Goal: Information Seeking & Learning: Learn about a topic

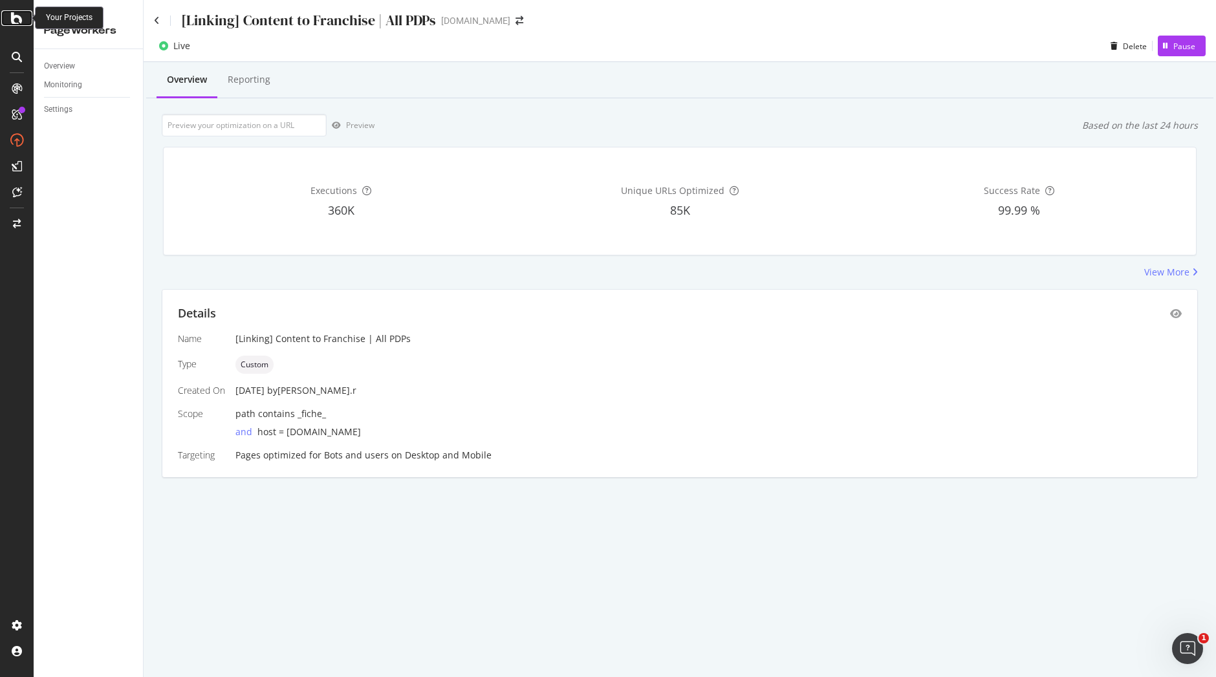
click at [14, 22] on icon at bounding box center [17, 18] width 12 height 16
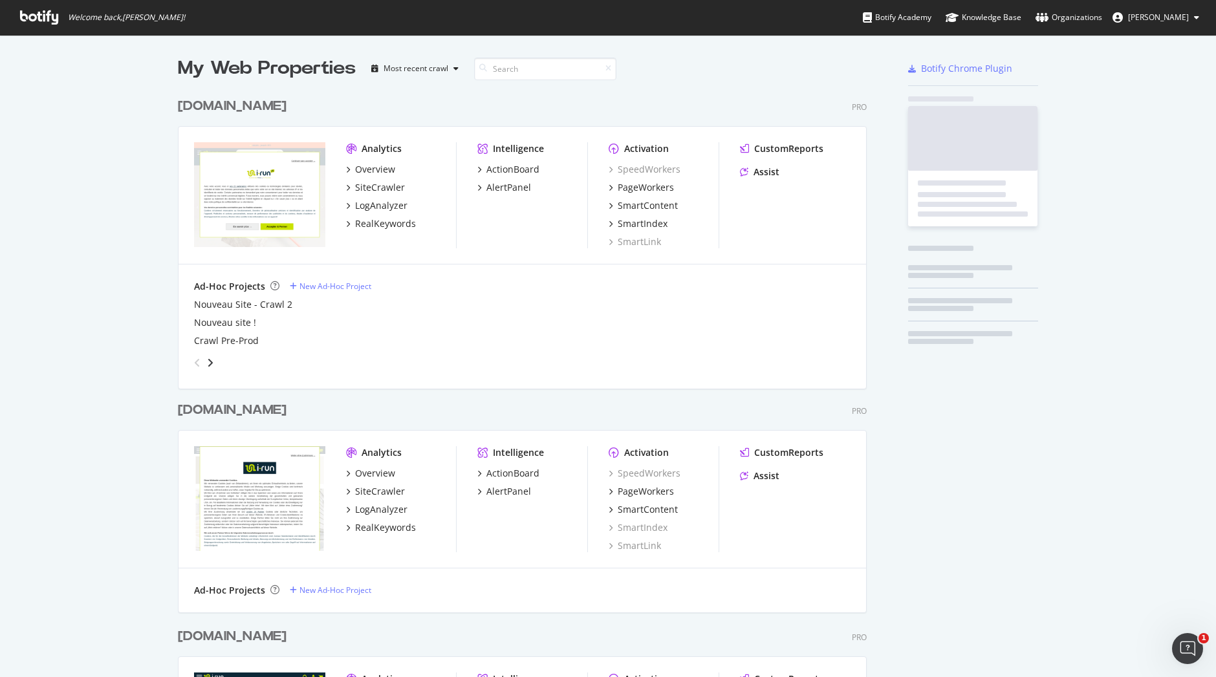
scroll to position [668, 1197]
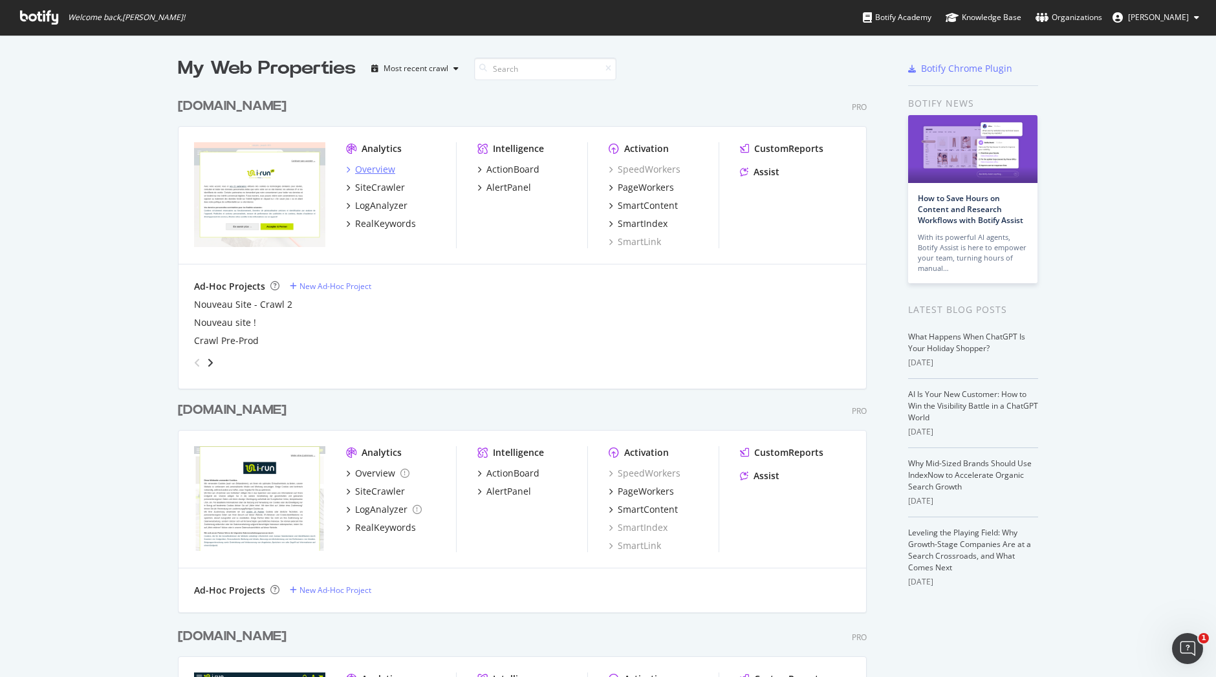
click at [364, 171] on div "Overview" at bounding box center [375, 169] width 40 height 13
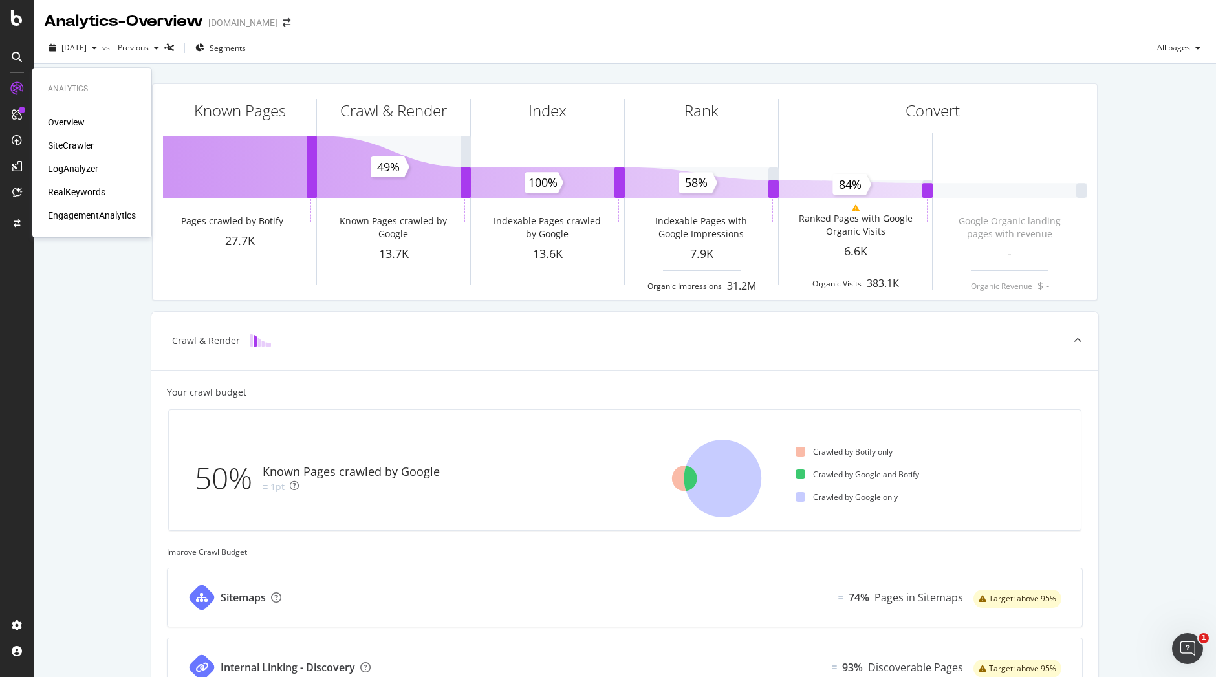
click at [61, 137] on div "Overview SiteCrawler LogAnalyzer RealKeywords EngagementAnalytics" at bounding box center [92, 169] width 88 height 106
click at [70, 146] on div "SiteCrawler" at bounding box center [71, 145] width 46 height 13
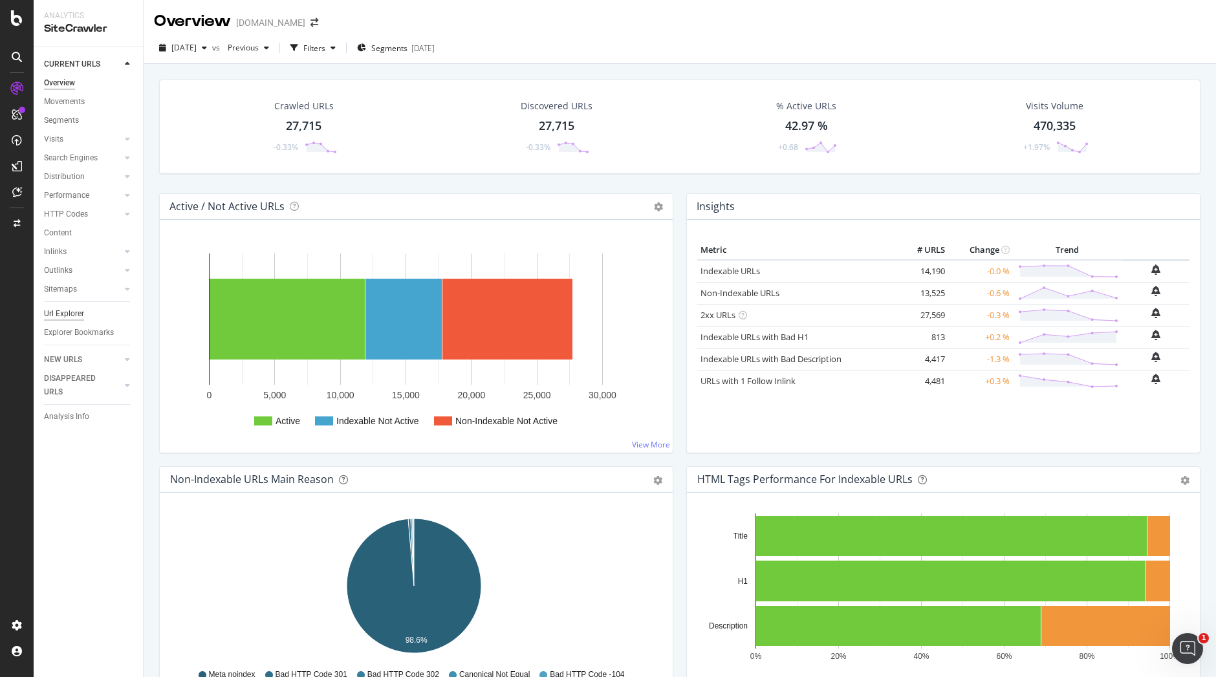
click at [71, 314] on div "Url Explorer" at bounding box center [64, 314] width 40 height 14
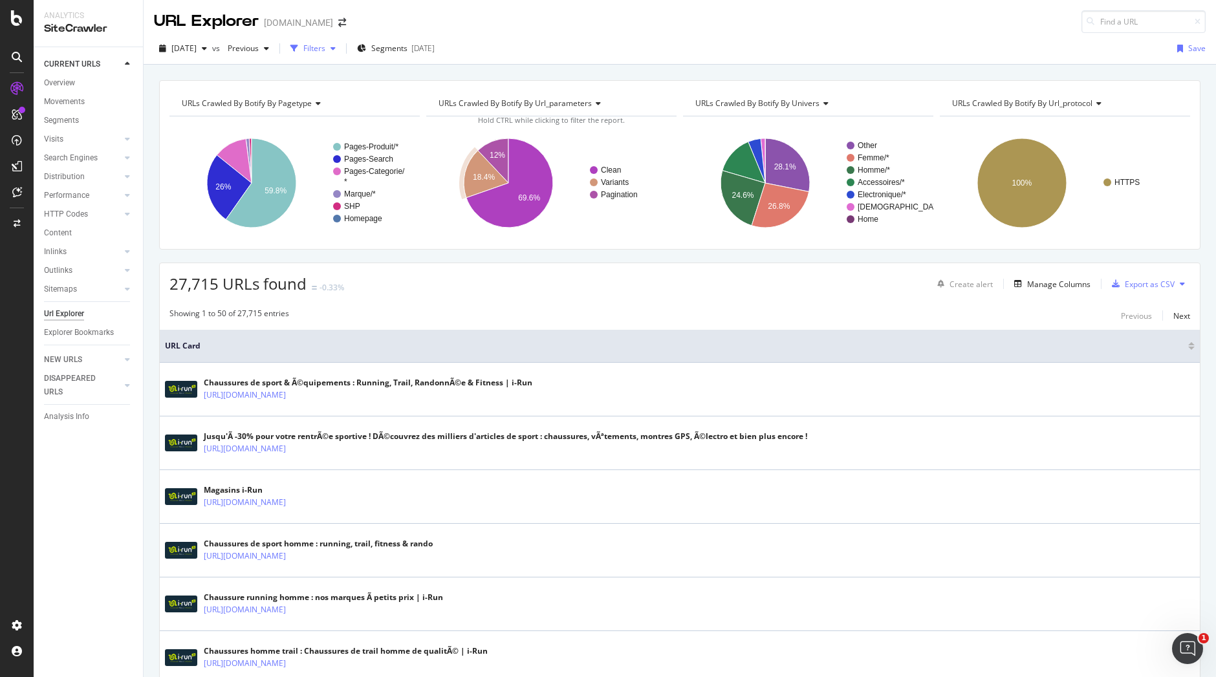
click at [325, 46] on div "Filters" at bounding box center [314, 48] width 22 height 11
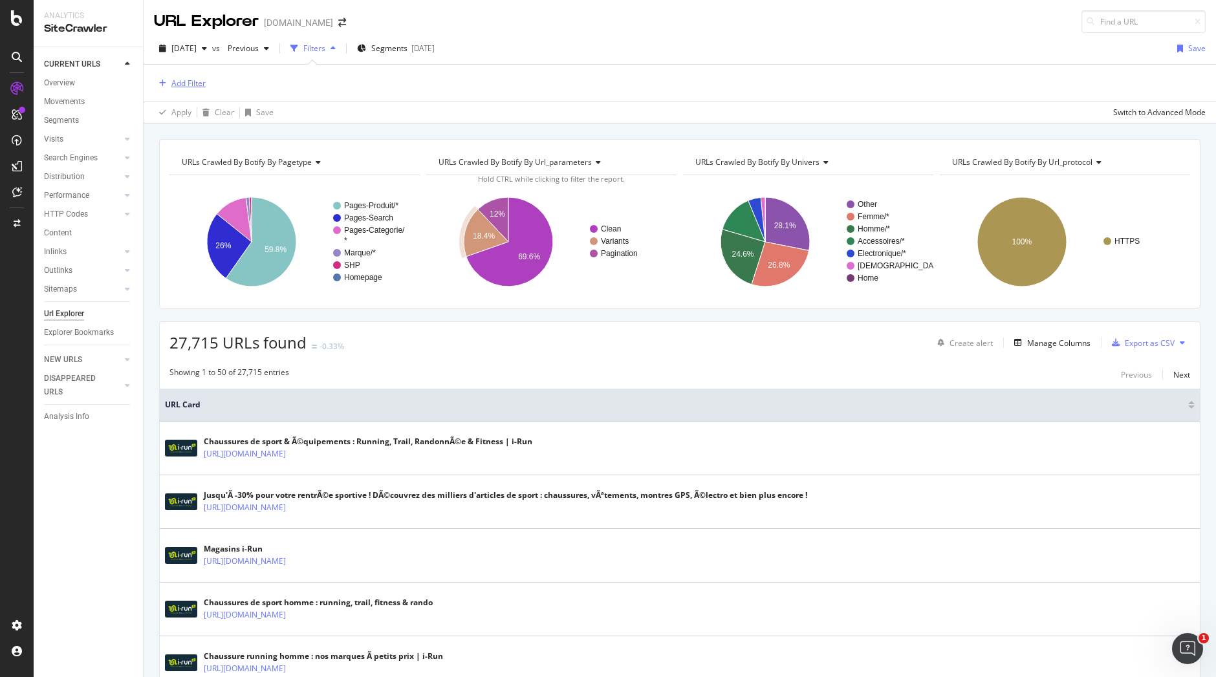
click at [191, 86] on div "Add Filter" at bounding box center [188, 83] width 34 height 11
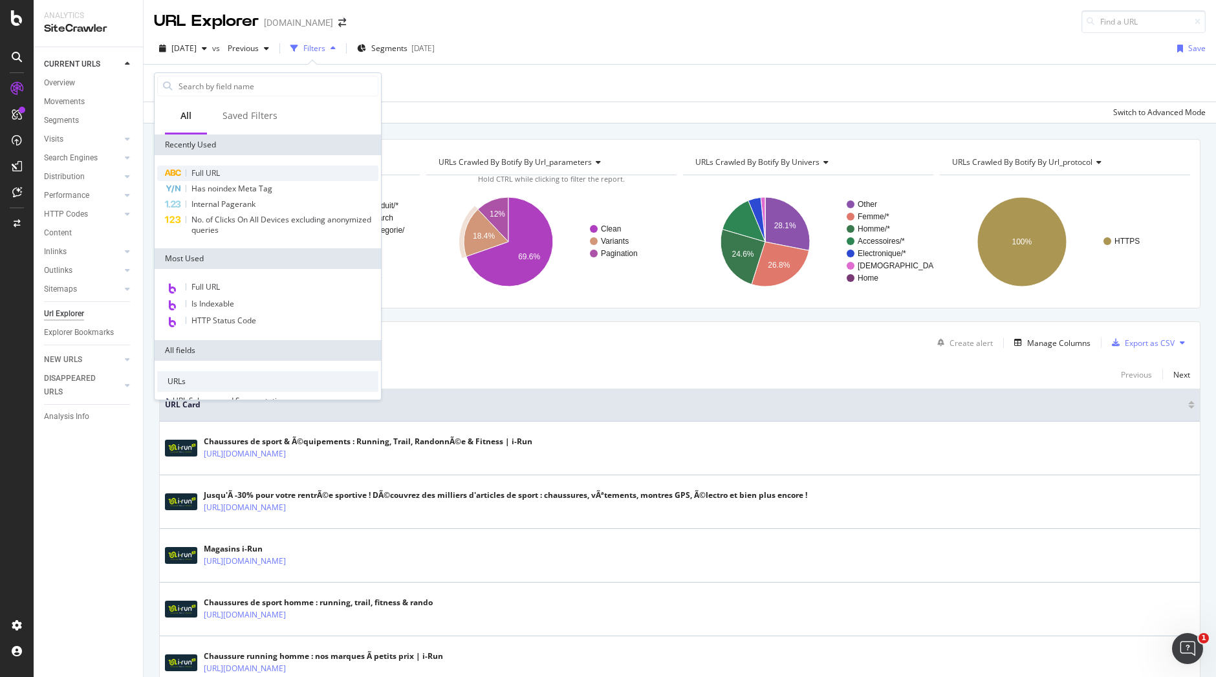
click at [207, 174] on span "Full URL" at bounding box center [205, 173] width 28 height 11
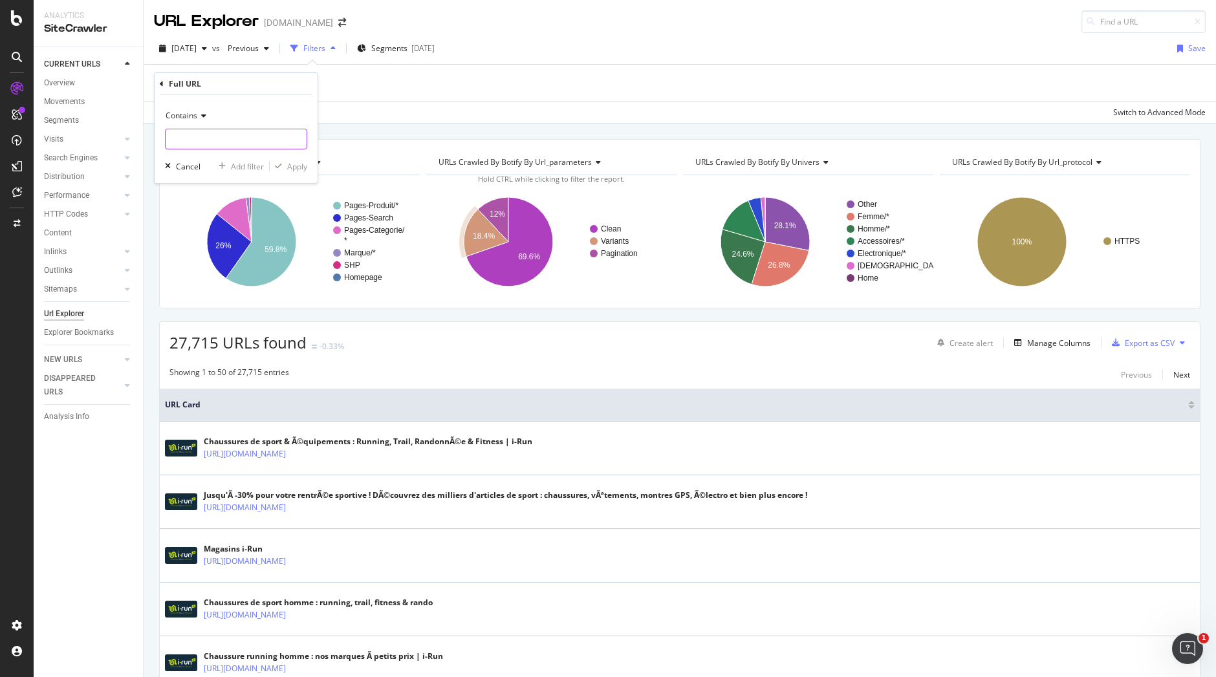
click at [224, 147] on input "text" at bounding box center [236, 139] width 141 height 21
type input "lpage"
click at [297, 168] on div "Apply" at bounding box center [297, 166] width 20 height 11
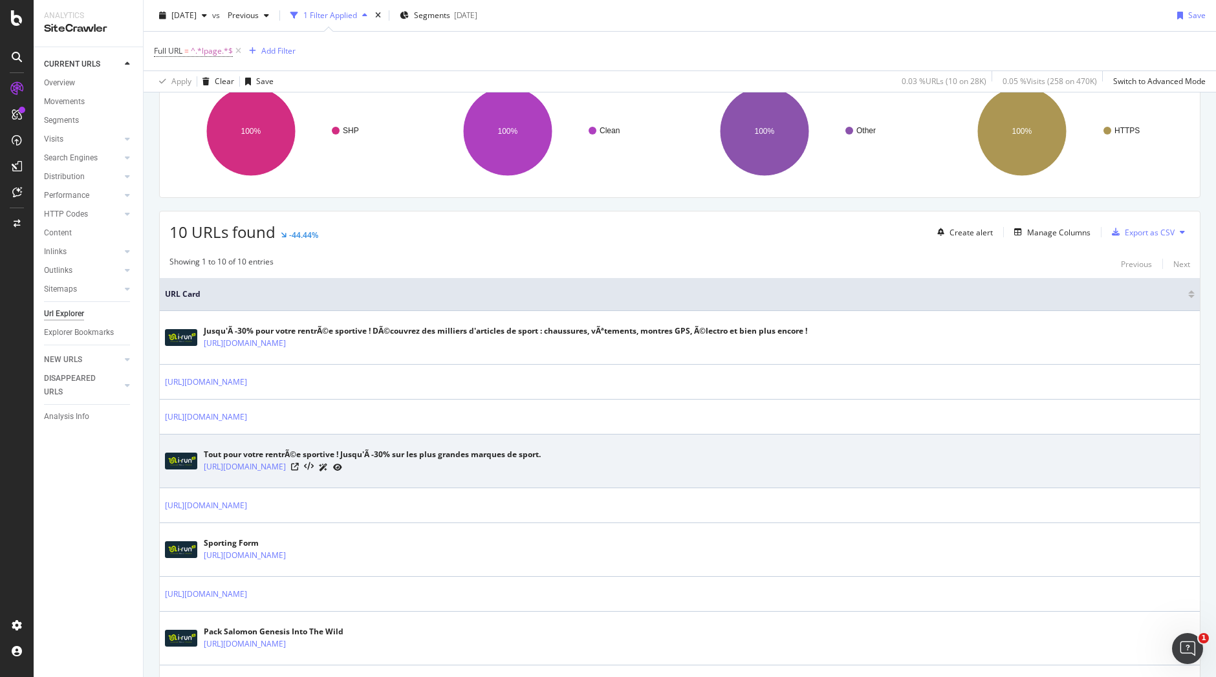
scroll to position [245, 0]
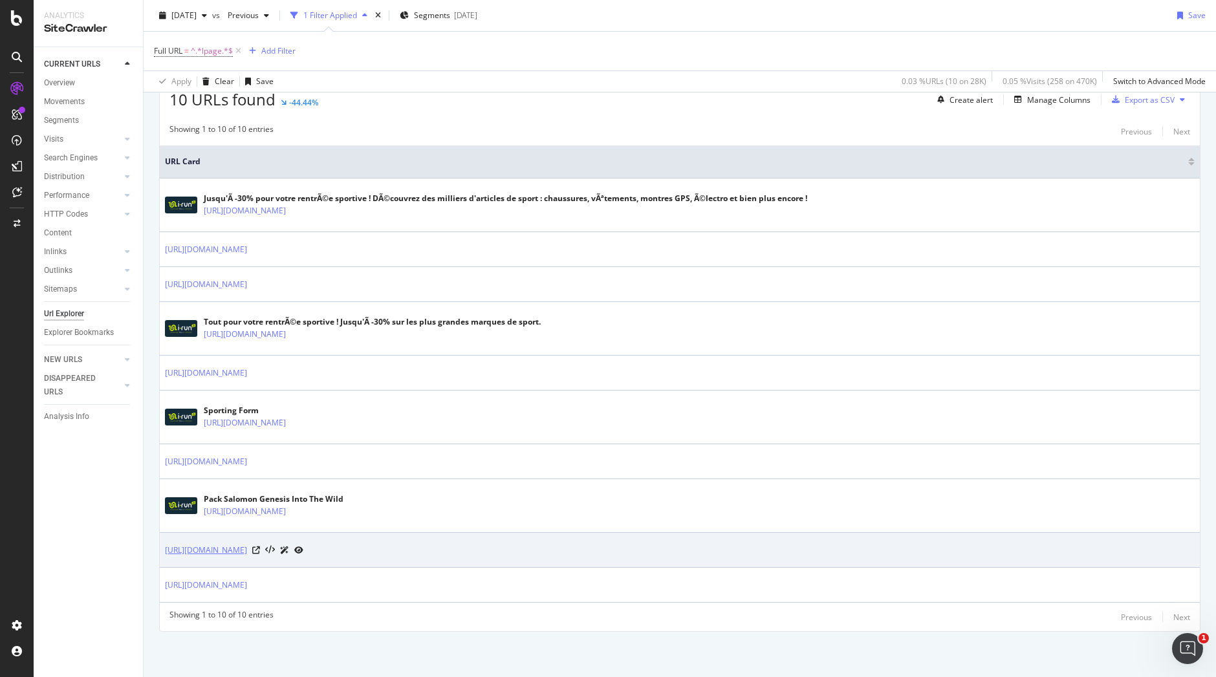
click at [247, 552] on link "[URL][DOMAIN_NAME]" at bounding box center [206, 550] width 82 height 13
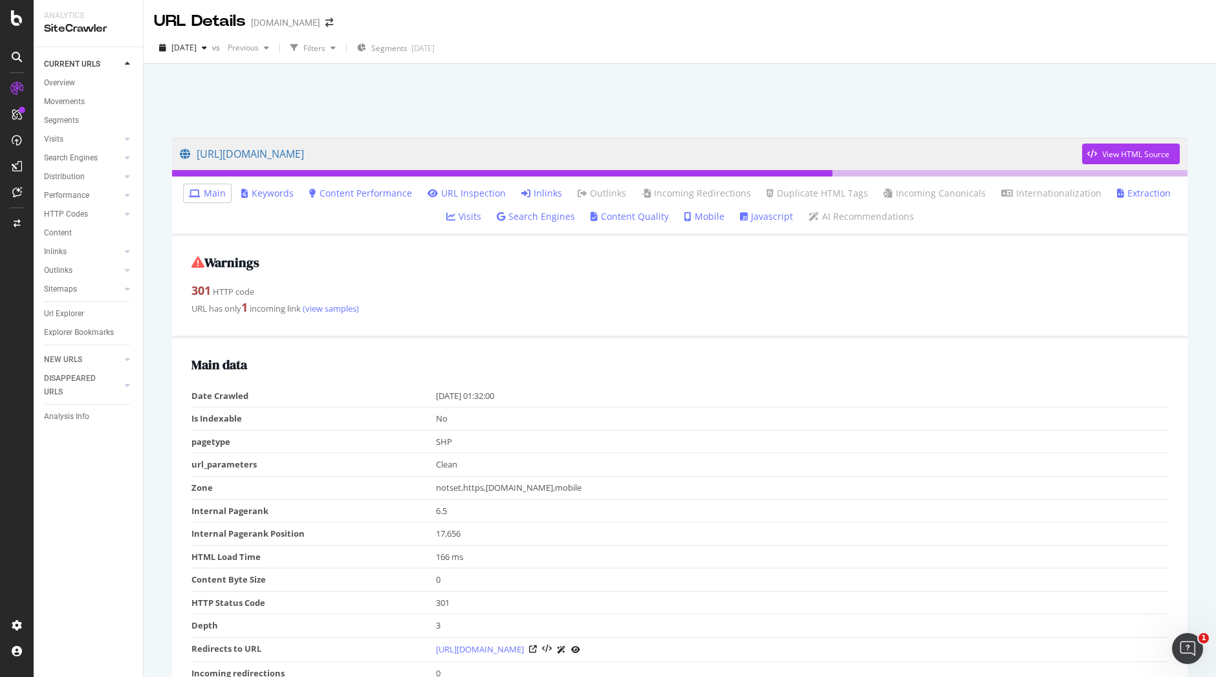
click at [538, 189] on link "Inlinks" at bounding box center [541, 193] width 41 height 13
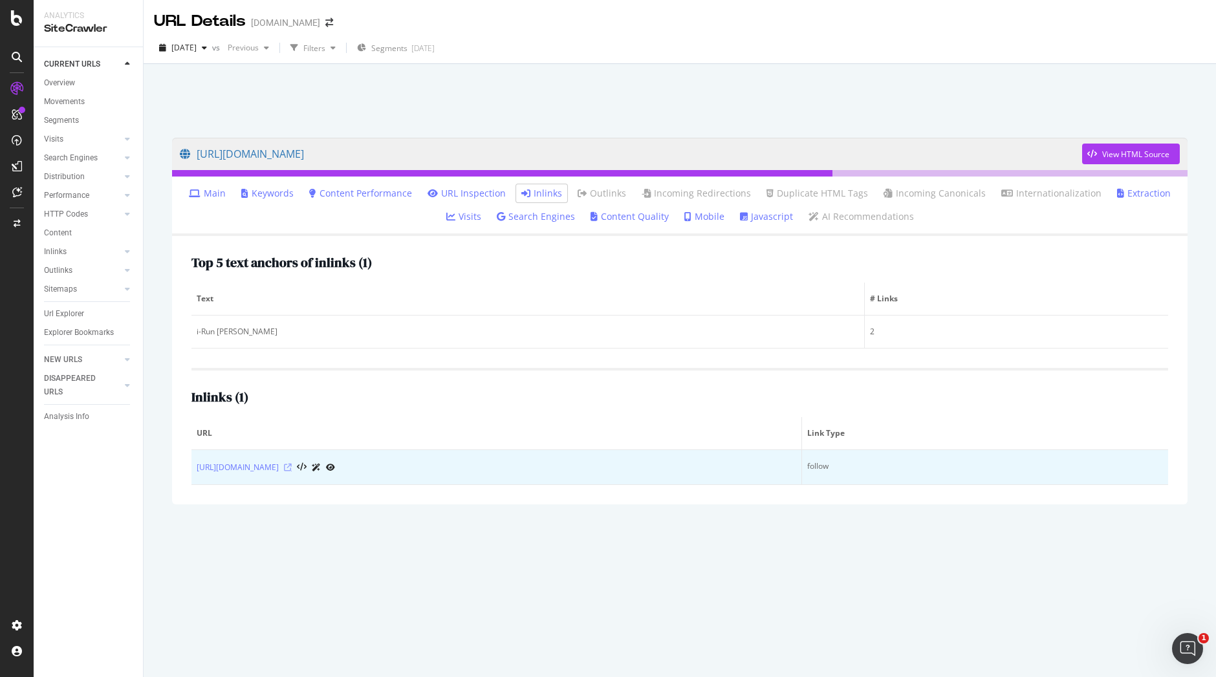
click at [292, 468] on icon at bounding box center [288, 468] width 8 height 8
